Goal: Task Accomplishment & Management: Use online tool/utility

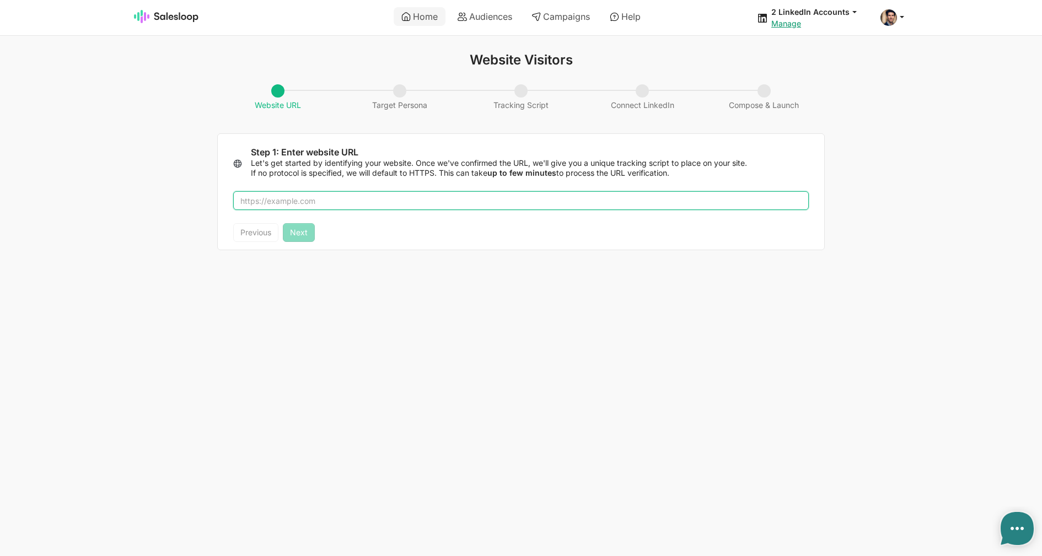
click at [388, 200] on input "text" at bounding box center [521, 200] width 576 height 19
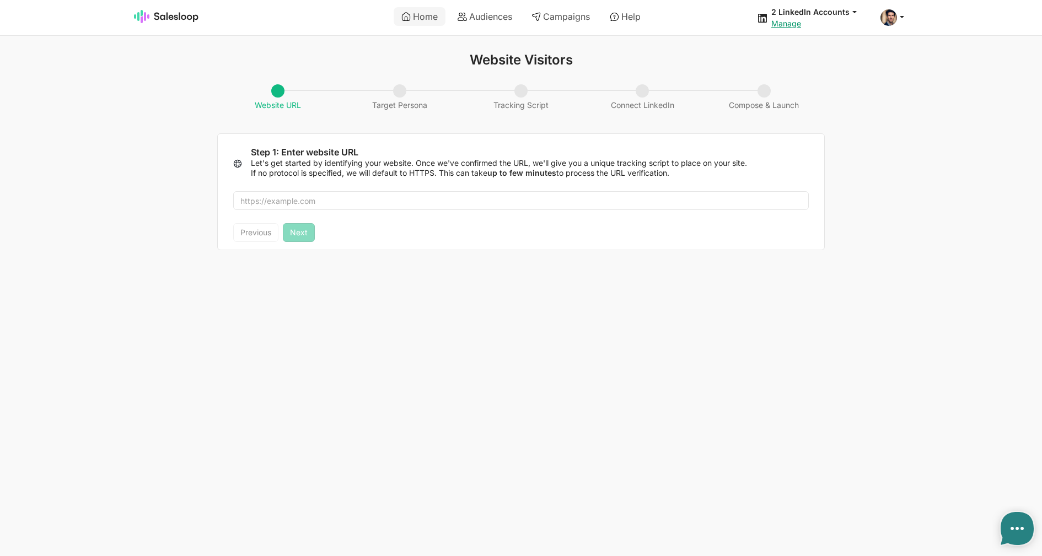
click at [766, 264] on html "Home Audiences Campaigns Help 2 LinkedIn Accounts jobs: 9/3/2025, 5:32:29 AM Au…" at bounding box center [521, 132] width 1042 height 264
click at [501, 25] on link "Audiences" at bounding box center [485, 16] width 70 height 19
type textarea "x"
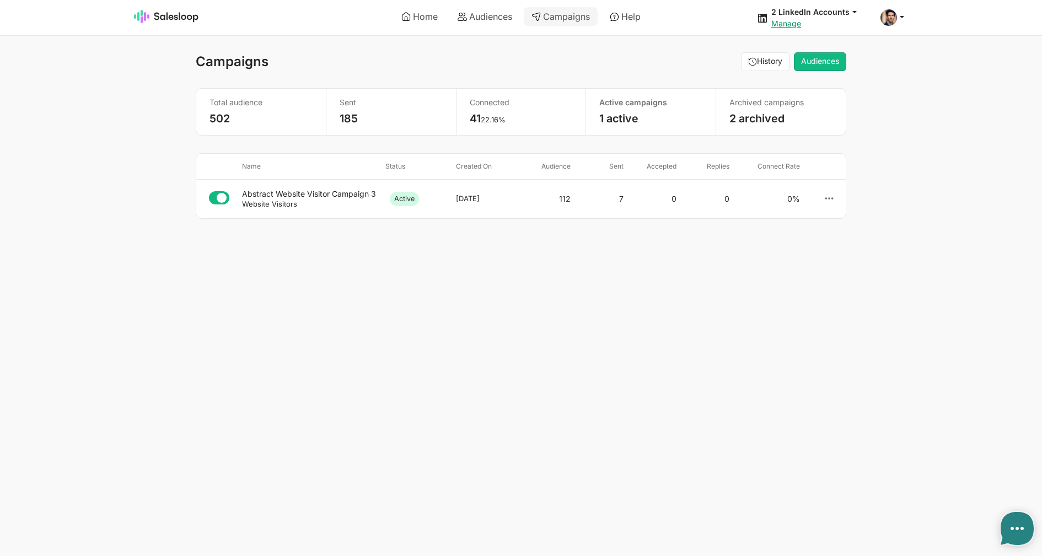
select select "21"
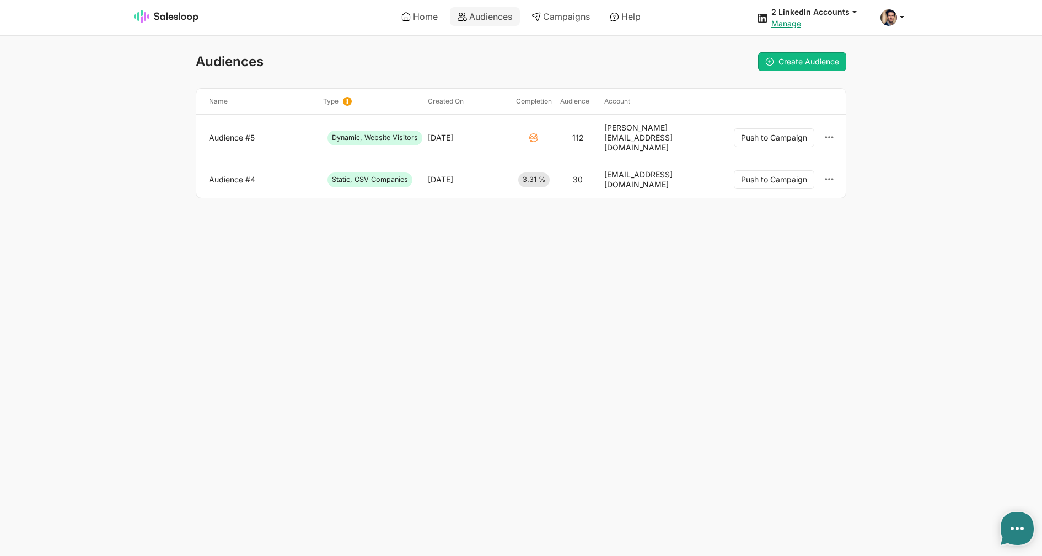
click at [246, 133] on link "Audience #5" at bounding box center [261, 138] width 105 height 10
type textarea "x"
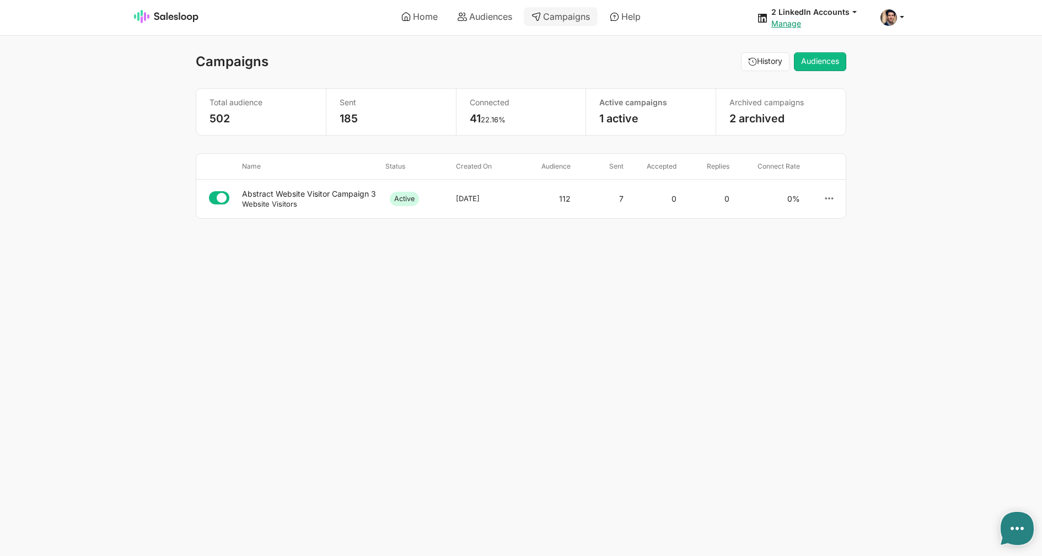
select select "21"
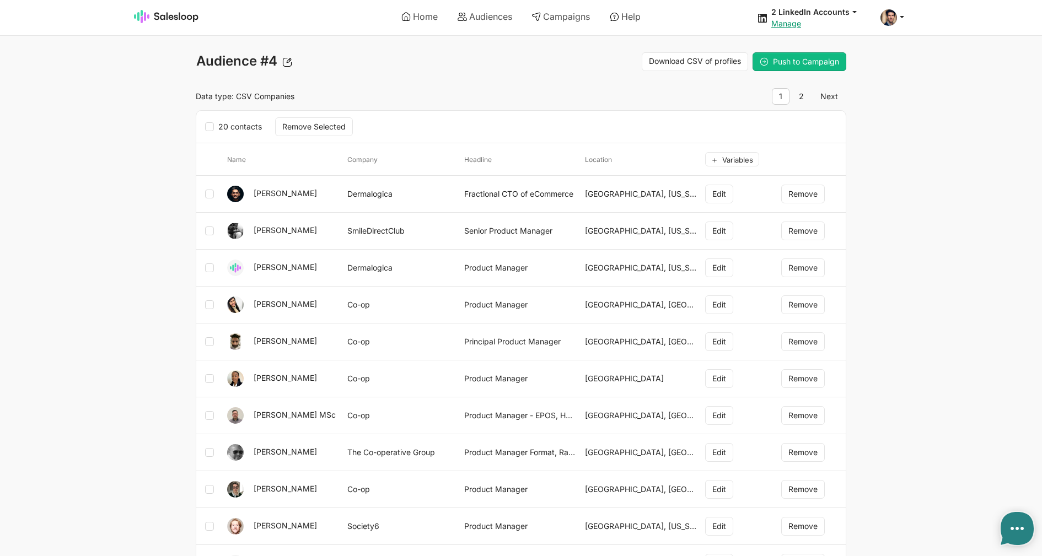
type textarea "x"
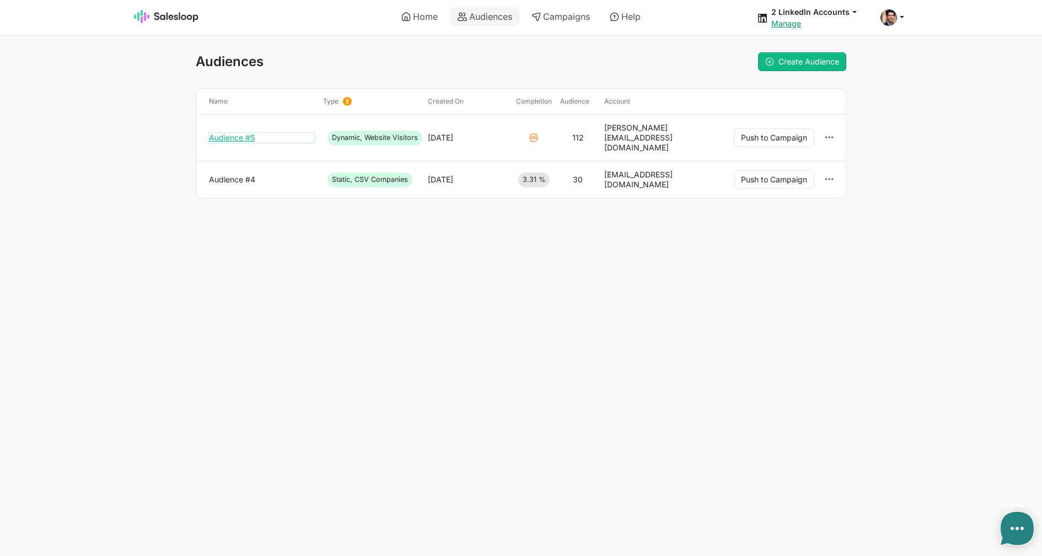
click at [259, 133] on link "Audience #5" at bounding box center [261, 138] width 105 height 10
type textarea "x"
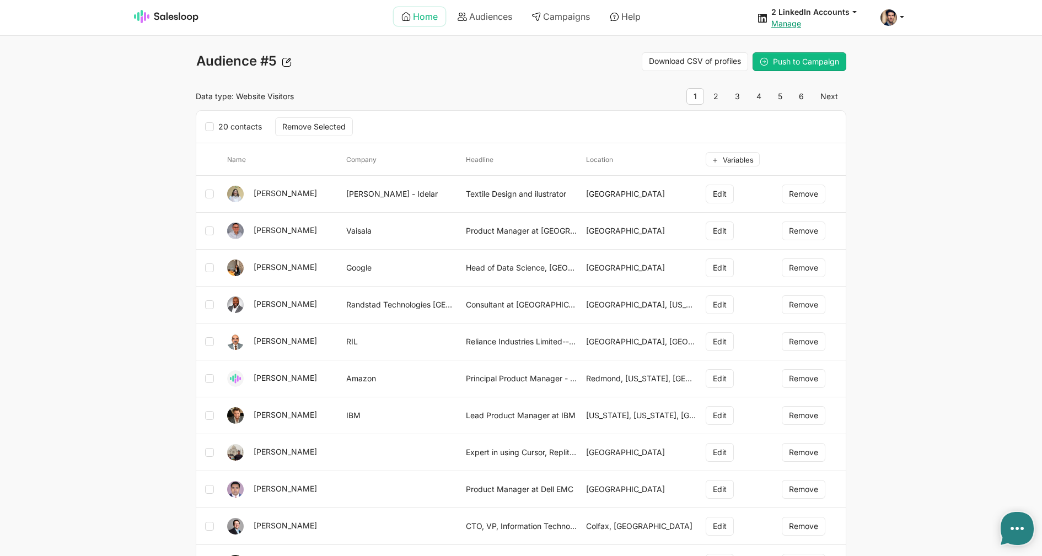
click at [428, 22] on link "Home" at bounding box center [420, 16] width 52 height 19
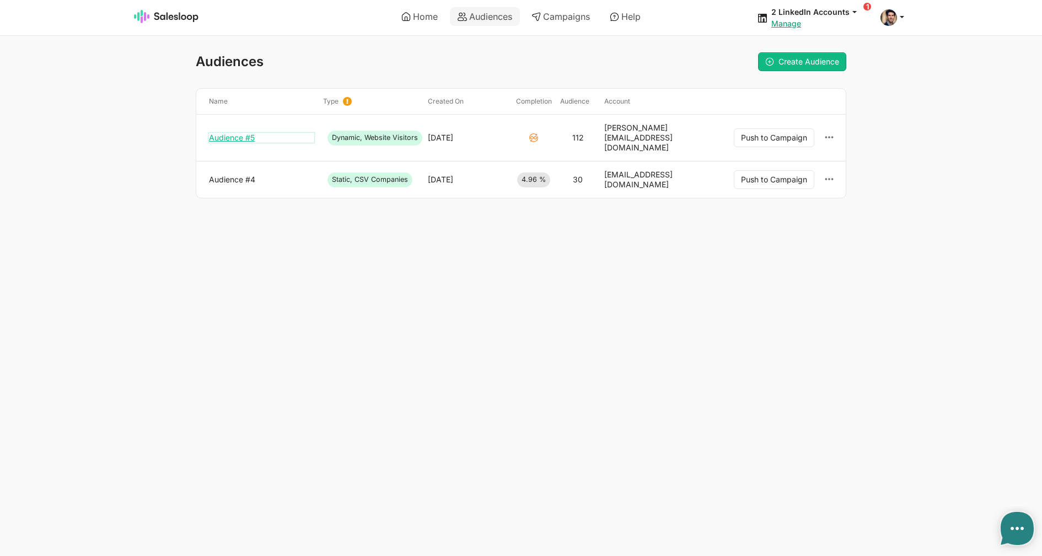
click at [248, 133] on link "Audience #5" at bounding box center [261, 138] width 105 height 10
type textarea "x"
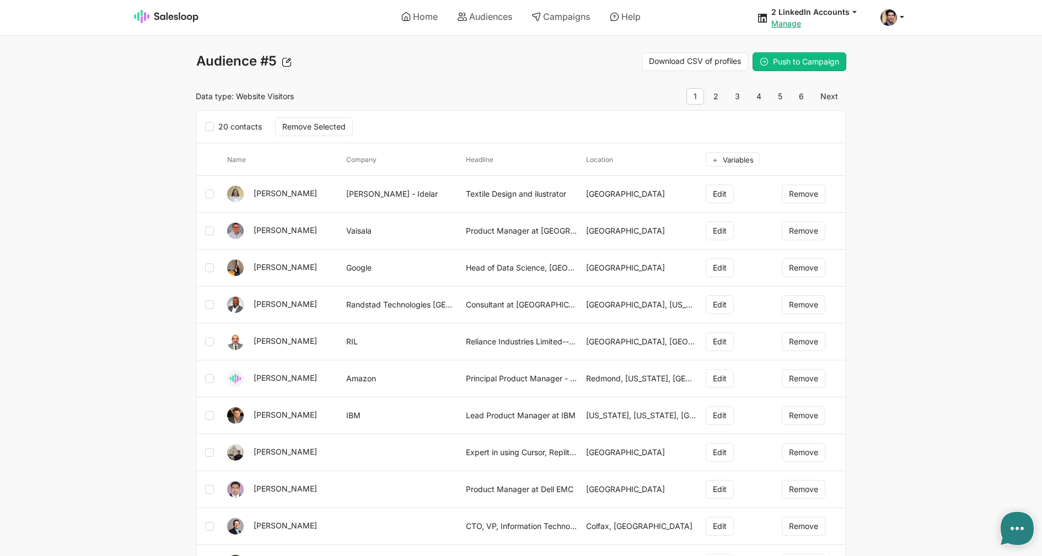
click at [513, 91] on div "Data type: Website Visitors 1 2 3 4 5 6 Next" at bounding box center [521, 96] width 664 height 17
type textarea "x"
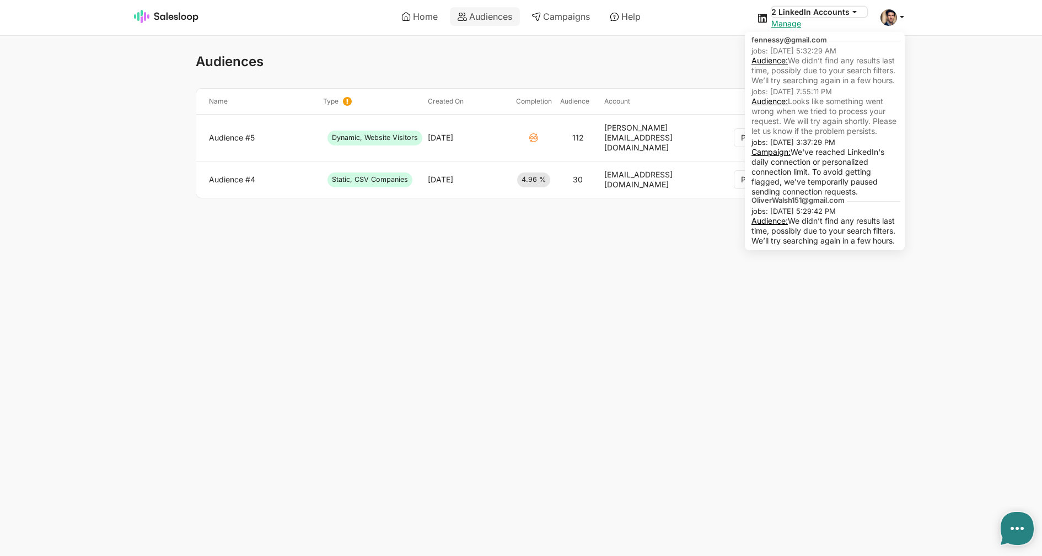
click at [854, 10] on icon at bounding box center [855, 12] width 10 height 10
click at [784, 63] on link "Audience:" at bounding box center [770, 60] width 36 height 9
type textarea "x"
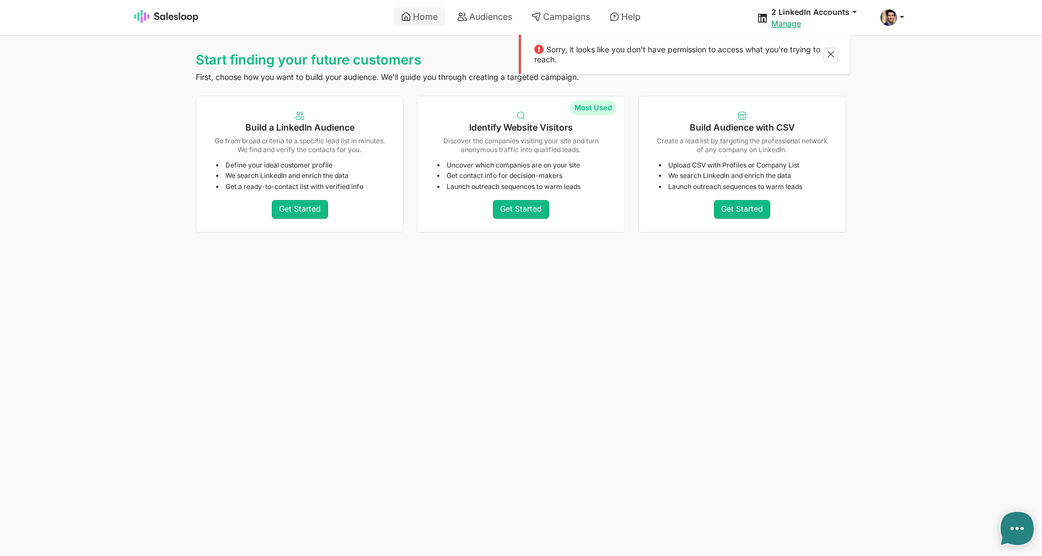
click at [834, 51] on button at bounding box center [830, 56] width 13 height 14
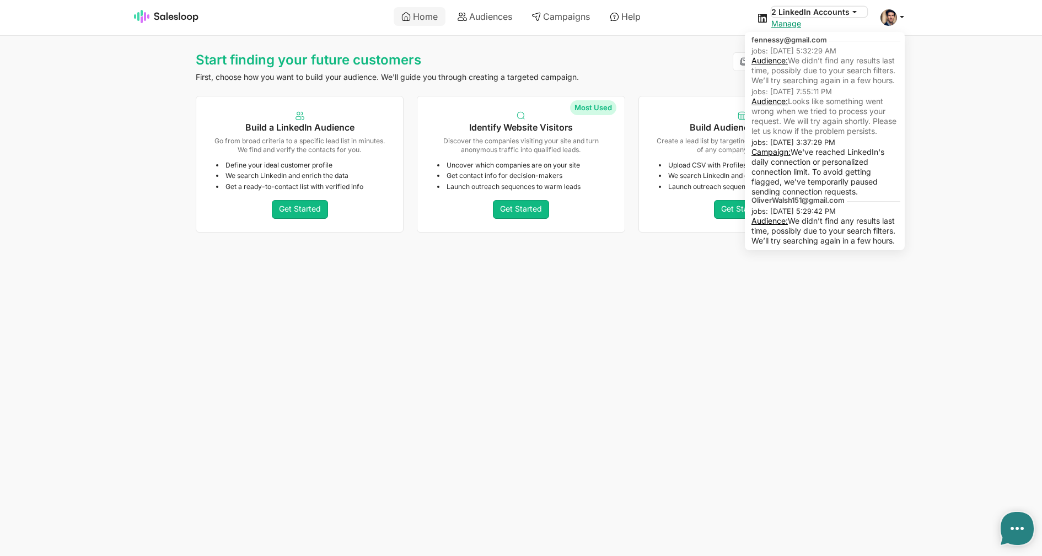
click at [845, 8] on button "2 LinkedIn Accounts" at bounding box center [819, 12] width 96 height 10
click at [785, 61] on link "Audience:" at bounding box center [770, 60] width 36 height 9
type textarea "x"
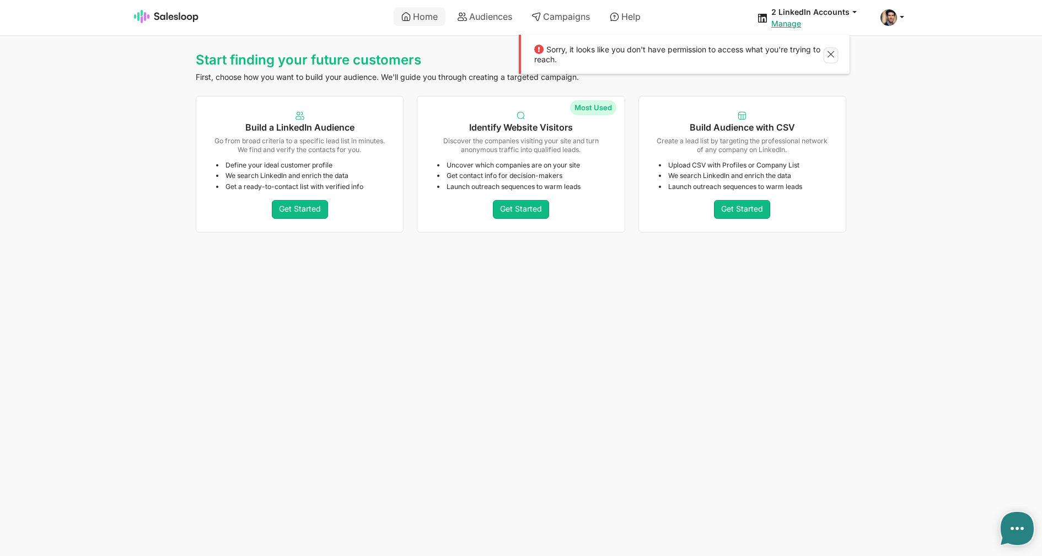
click at [835, 58] on button at bounding box center [830, 56] width 13 height 14
click at [494, 19] on link "Audiences" at bounding box center [485, 16] width 70 height 19
type textarea "x"
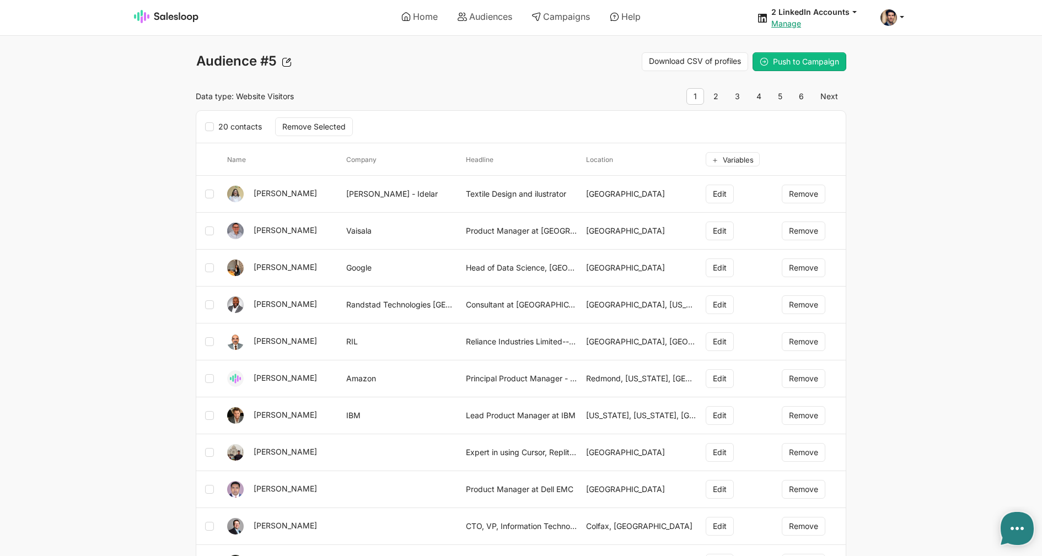
click at [547, 84] on div "Audience #5 Save Download CSV of profiles Push to Campaign Data type: Website V…" at bounding box center [521, 484] width 651 height 864
click at [433, 20] on link "Home" at bounding box center [420, 16] width 52 height 19
type textarea "x"
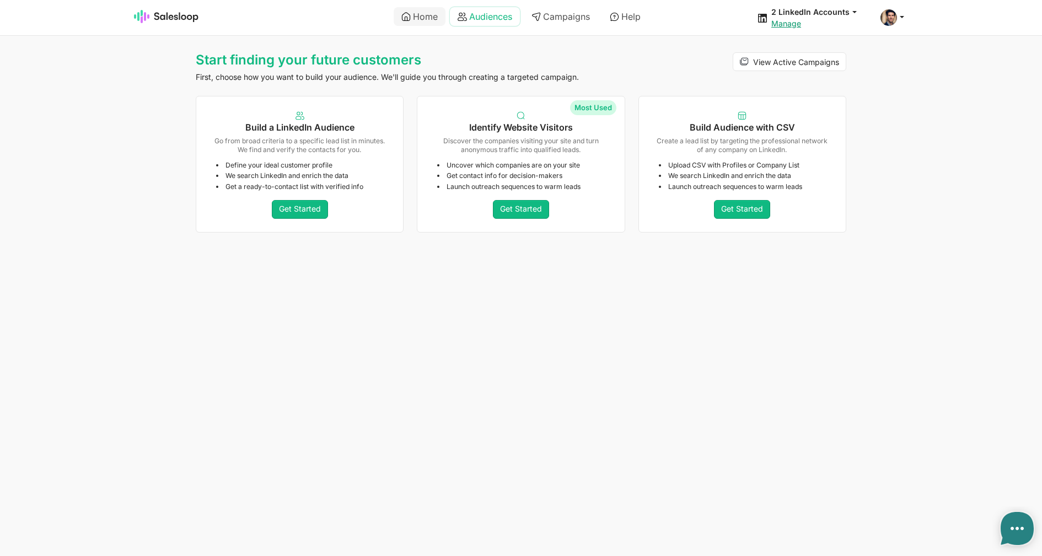
click at [472, 21] on link "Audiences" at bounding box center [485, 16] width 70 height 19
type textarea "x"
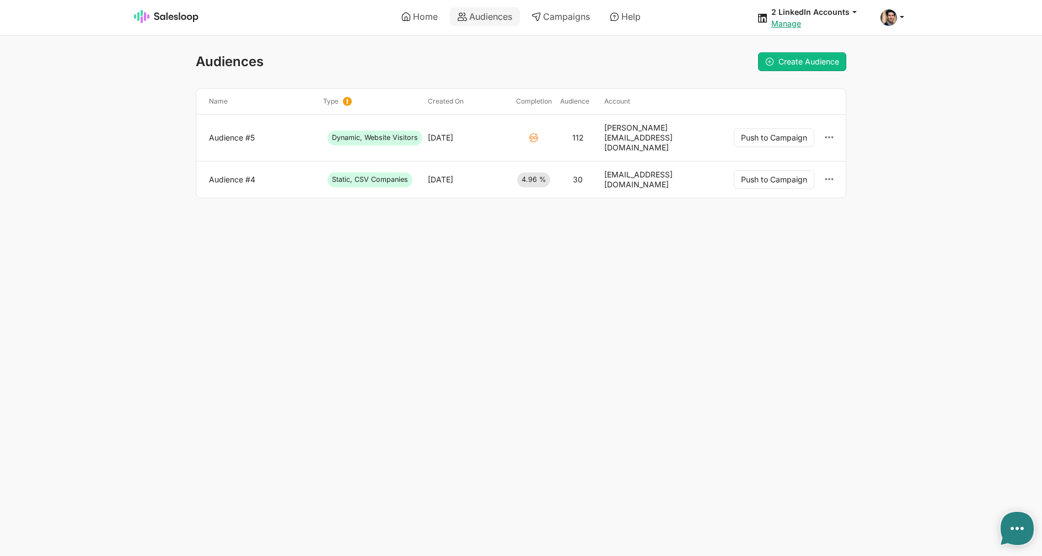
click at [414, 243] on html "Home Audiences Campaigns Help 2 LinkedIn Accounts jobs: [DATE] 5:32:29 AM Audie…" at bounding box center [521, 121] width 1042 height 243
type textarea "x"
